Goal: Check status

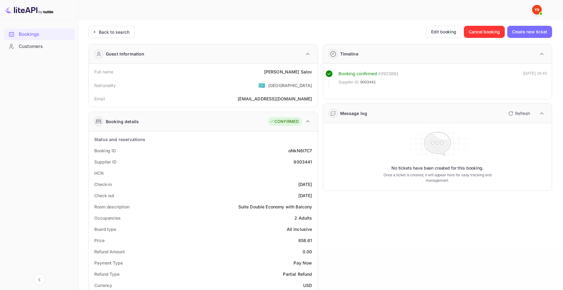
click at [101, 35] on div "Back to search" at bounding box center [114, 32] width 31 height 6
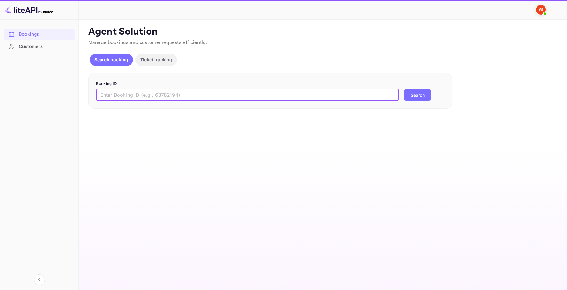
click at [282, 95] on input "text" at bounding box center [247, 95] width 303 height 12
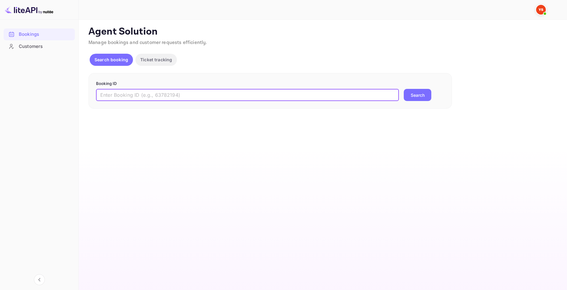
paste input "9722068"
type input "9722068"
click at [416, 101] on button "Search" at bounding box center [418, 95] width 28 height 12
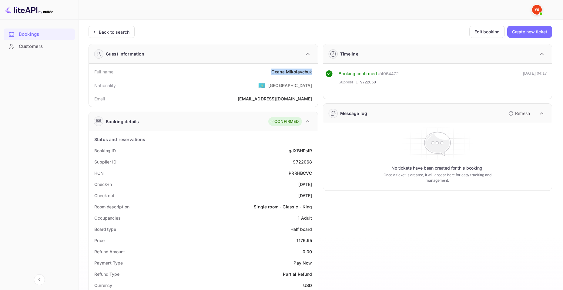
drag, startPoint x: 272, startPoint y: 72, endPoint x: 315, endPoint y: 73, distance: 43.4
click at [315, 73] on div "Full name [PERSON_NAME] Nationality 🇰🇿 [DEMOGRAPHIC_DATA] Email [EMAIL_ADDRESS]…" at bounding box center [203, 85] width 229 height 43
copy div "[PERSON_NAME]"
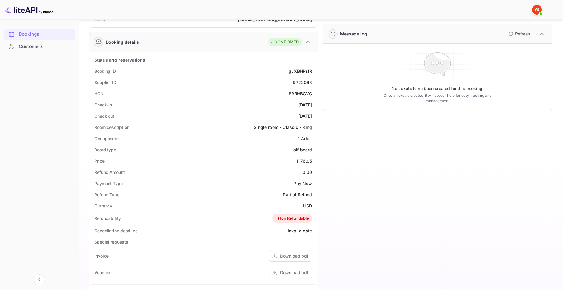
scroll to position [91, 0]
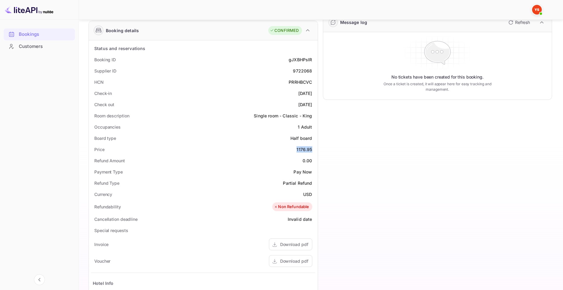
drag, startPoint x: 295, startPoint y: 147, endPoint x: 317, endPoint y: 149, distance: 21.6
click at [317, 149] on div "Status and reservations Booking ID gJXBHPslR Supplier ID 9722068 HCN PRRHBCVC C…" at bounding box center [203, 212] width 229 height 345
copy div "1176.95"
drag, startPoint x: 300, startPoint y: 192, endPoint x: 311, endPoint y: 192, distance: 10.9
click at [311, 192] on div "Currency USD" at bounding box center [203, 194] width 224 height 11
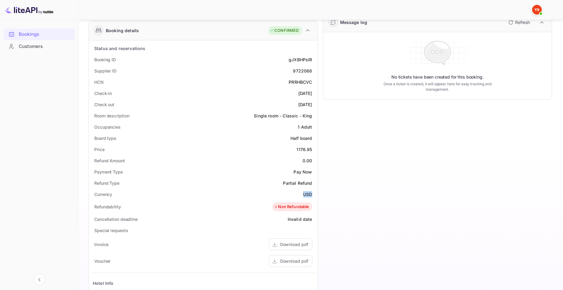
copy div "USD"
